Goal: Information Seeking & Learning: Learn about a topic

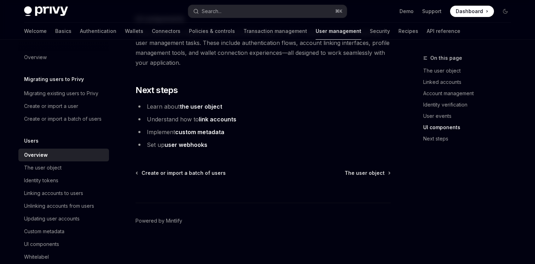
click at [214, 12] on div "Search..." at bounding box center [212, 11] width 20 height 8
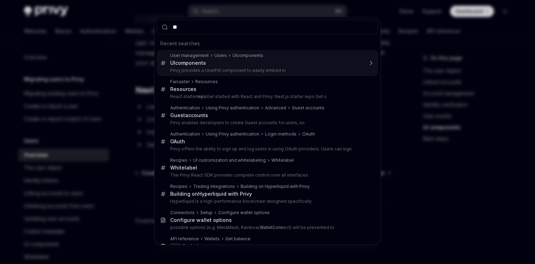
type input "***"
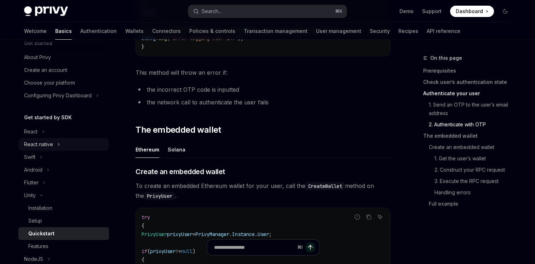
scroll to position [21, 0]
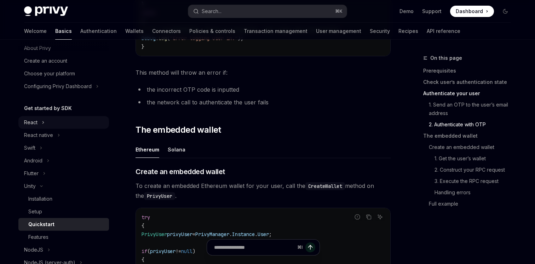
click at [44, 122] on button "React" at bounding box center [63, 122] width 91 height 13
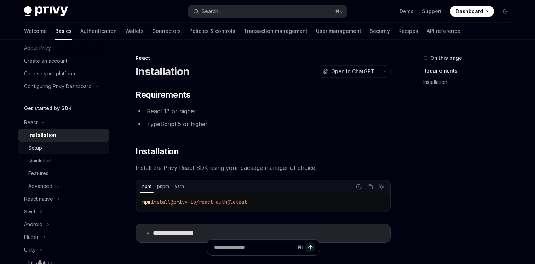
click at [57, 148] on div "Setup" at bounding box center [66, 148] width 76 height 8
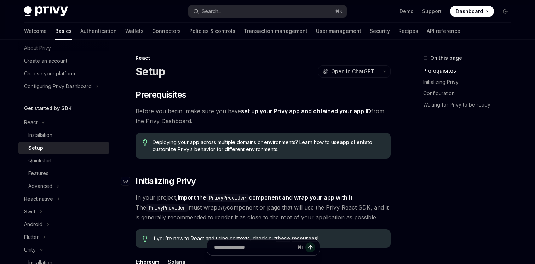
scroll to position [146, 0]
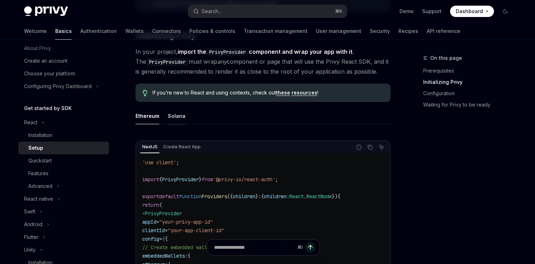
click at [176, 120] on div "Solana" at bounding box center [177, 116] width 18 height 17
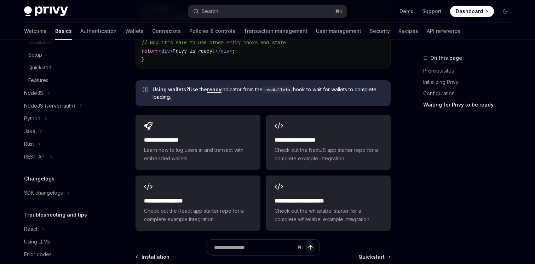
scroll to position [253, 0]
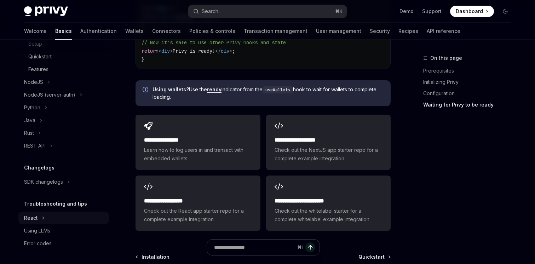
click at [36, 219] on div "React" at bounding box center [30, 218] width 13 height 8
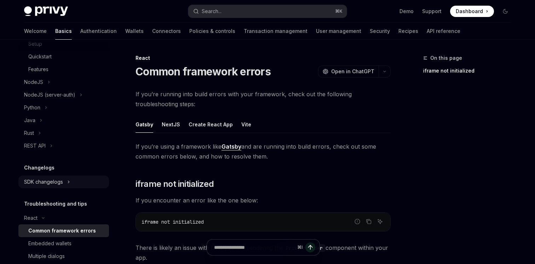
scroll to position [293, 0]
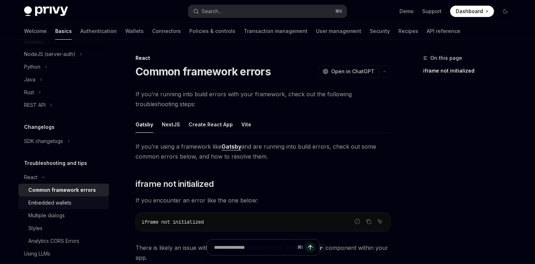
click at [57, 200] on div "Embedded wallets" at bounding box center [49, 202] width 43 height 8
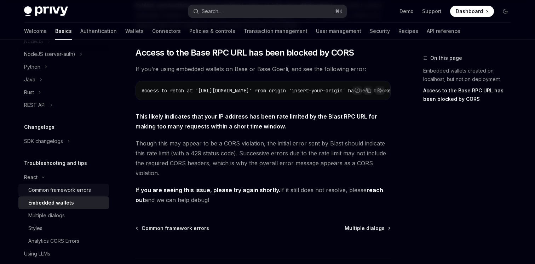
scroll to position [316, 0]
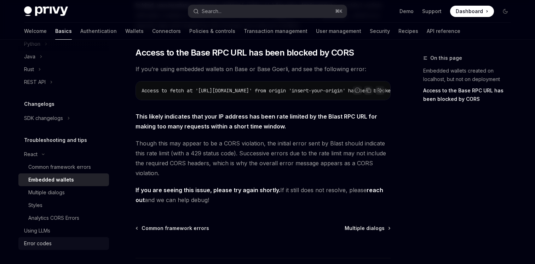
click at [42, 243] on div "Error codes" at bounding box center [38, 243] width 28 height 8
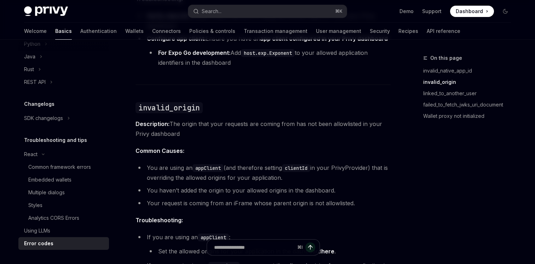
scroll to position [402, 0]
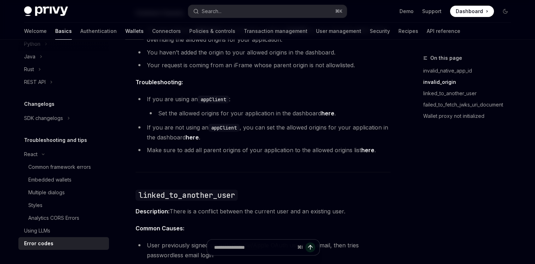
click at [125, 33] on link "Wallets" at bounding box center [134, 31] width 18 height 17
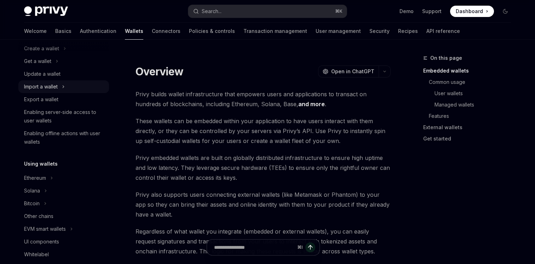
scroll to position [109, 0]
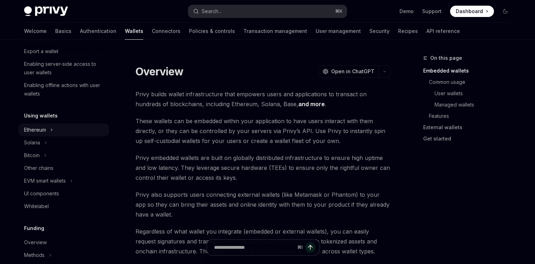
click at [44, 136] on button "Ethereum" at bounding box center [63, 129] width 91 height 13
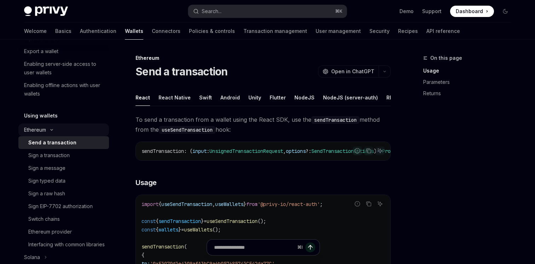
click at [43, 129] on div "Ethereum" at bounding box center [35, 130] width 22 height 8
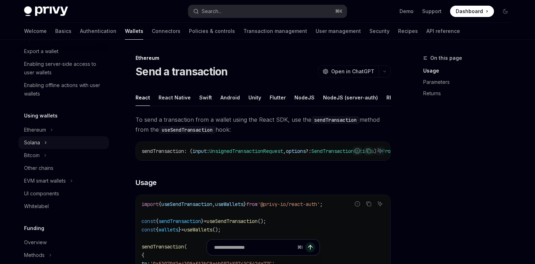
click at [42, 146] on button "Solana" at bounding box center [63, 142] width 91 height 13
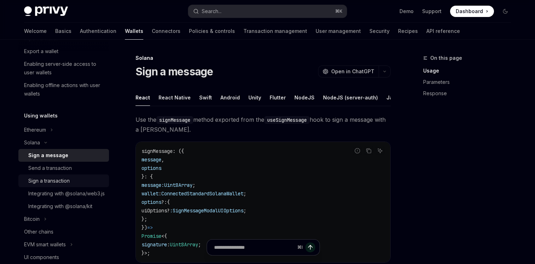
click at [61, 178] on div "Sign a transaction" at bounding box center [48, 181] width 41 height 8
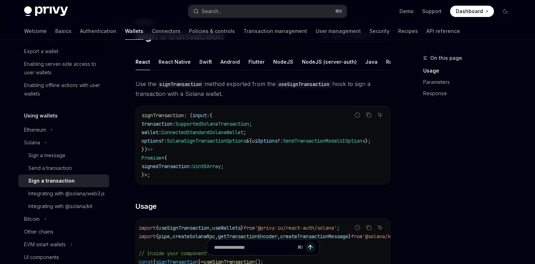
scroll to position [274, 0]
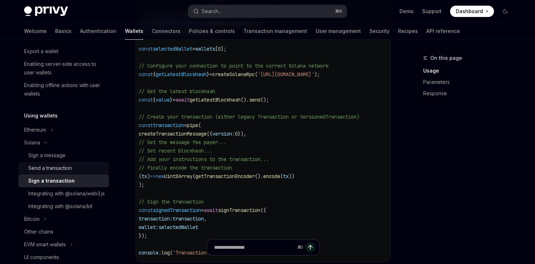
click at [74, 169] on div "Send a transaction" at bounding box center [66, 168] width 76 height 8
type textarea "*"
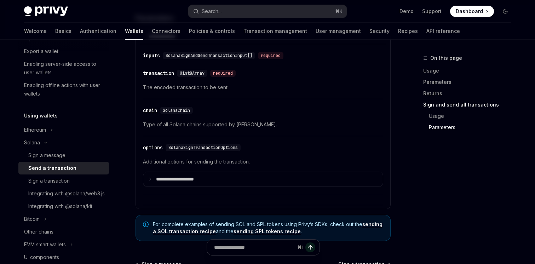
scroll to position [1817, 0]
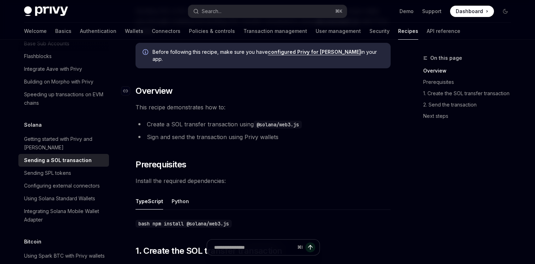
scroll to position [90, 0]
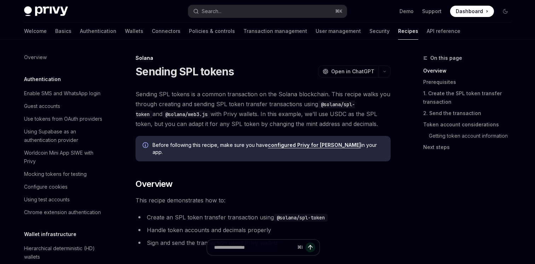
scroll to position [1062, 0]
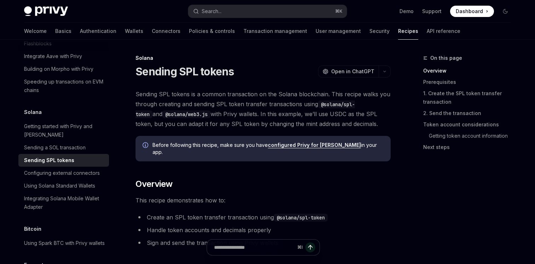
click at [293, 146] on link "configured Privy for Solana" at bounding box center [314, 145] width 93 height 6
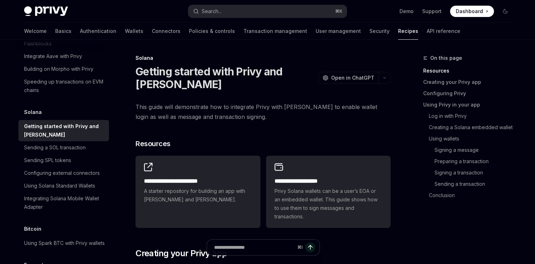
scroll to position [168, 0]
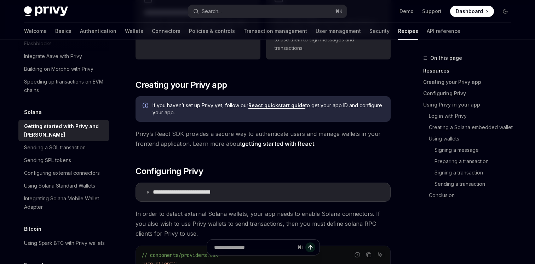
click at [279, 105] on link "React quickstart guide" at bounding box center [276, 105] width 57 height 6
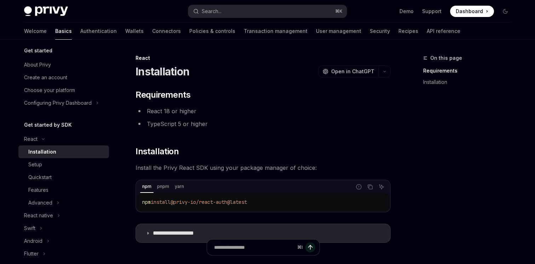
scroll to position [93, 0]
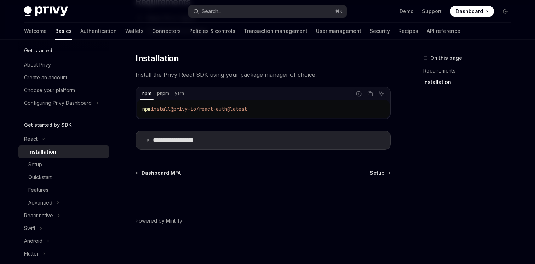
click at [191, 143] on p "**********" at bounding box center [182, 140] width 58 height 7
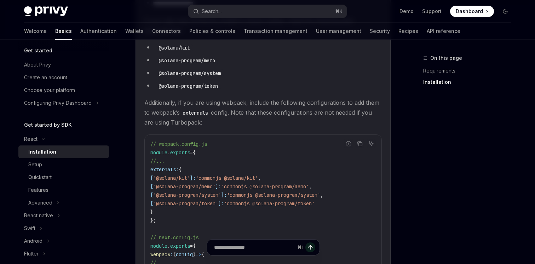
scroll to position [228, 0]
click at [66, 163] on div "Setup" at bounding box center [66, 164] width 76 height 8
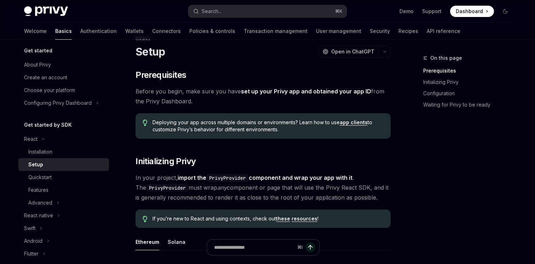
scroll to position [115, 0]
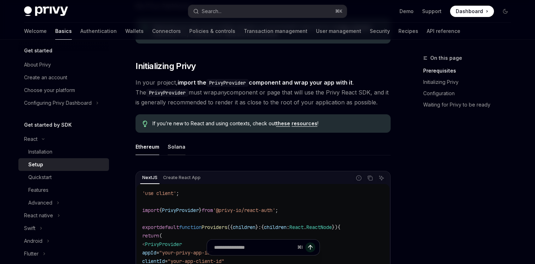
click at [175, 150] on div "Solana" at bounding box center [177, 146] width 18 height 17
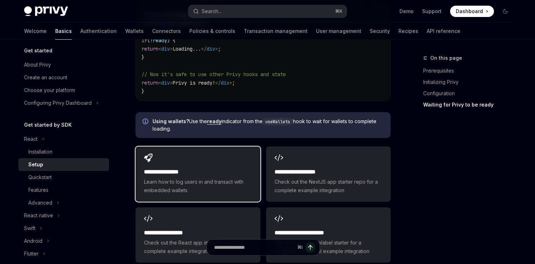
scroll to position [974, 0]
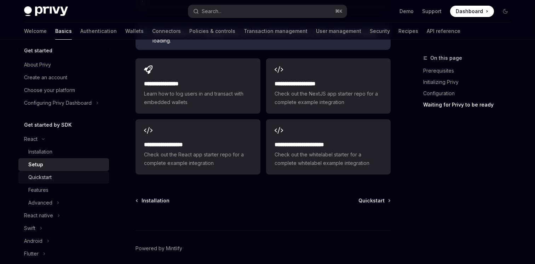
click at [56, 178] on div "Quickstart" at bounding box center [66, 177] width 76 height 8
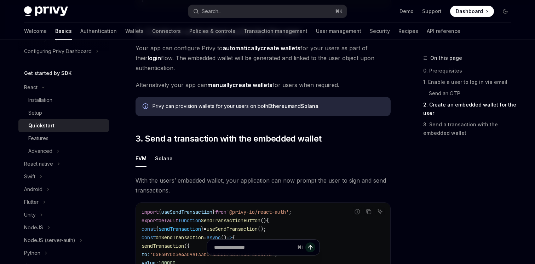
scroll to position [531, 0]
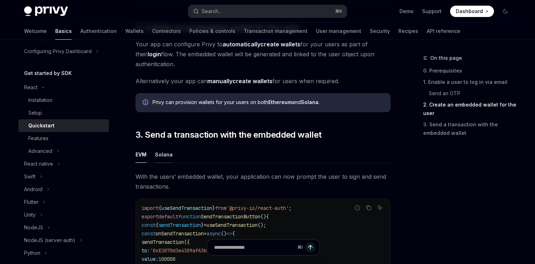
click at [162, 152] on div "Solana" at bounding box center [164, 154] width 18 height 17
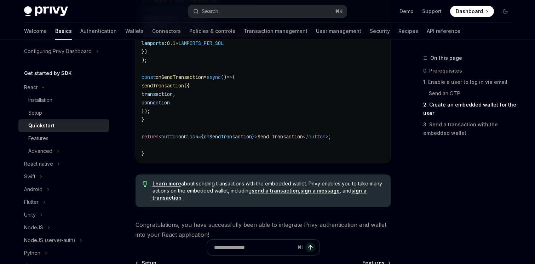
scroll to position [815, 0]
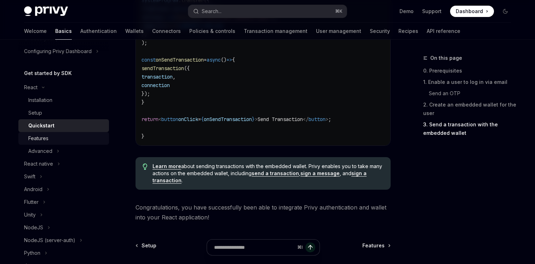
click at [56, 136] on div "Features" at bounding box center [66, 138] width 76 height 8
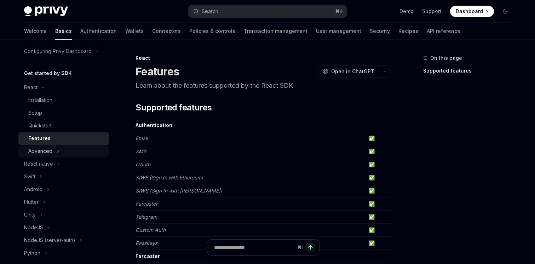
click at [42, 147] on div "Advanced" at bounding box center [40, 151] width 24 height 8
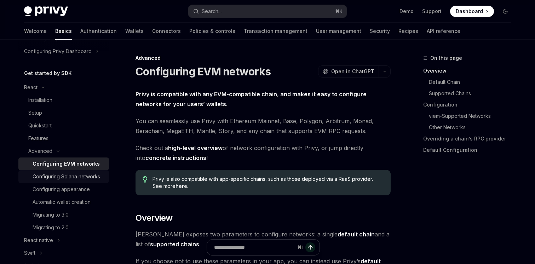
click at [63, 178] on div "Configuring Solana networks" at bounding box center [67, 176] width 68 height 8
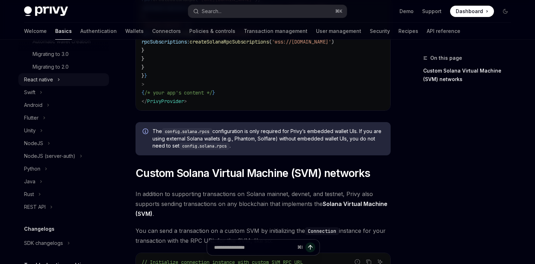
scroll to position [278, 0]
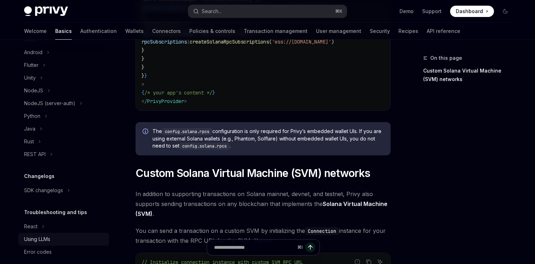
click at [53, 233] on link "Using LLMs" at bounding box center [63, 239] width 91 height 13
type textarea "*"
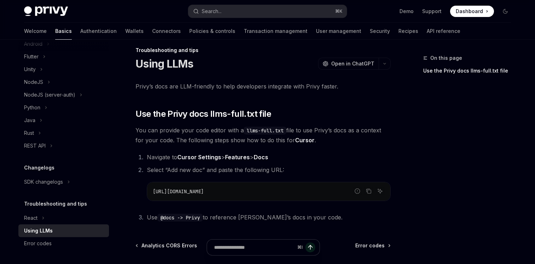
scroll to position [9, 0]
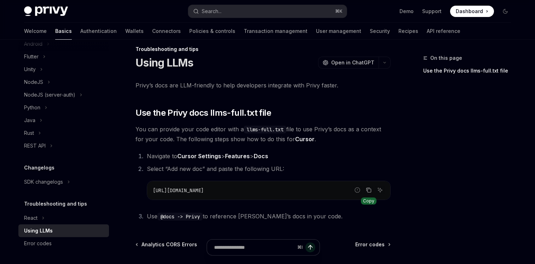
click at [367, 191] on icon "Copy the contents from the code block" at bounding box center [369, 189] width 4 height 3
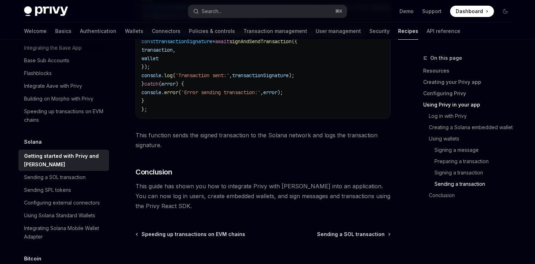
scroll to position [2451, 0]
